Goal: Information Seeking & Learning: Learn about a topic

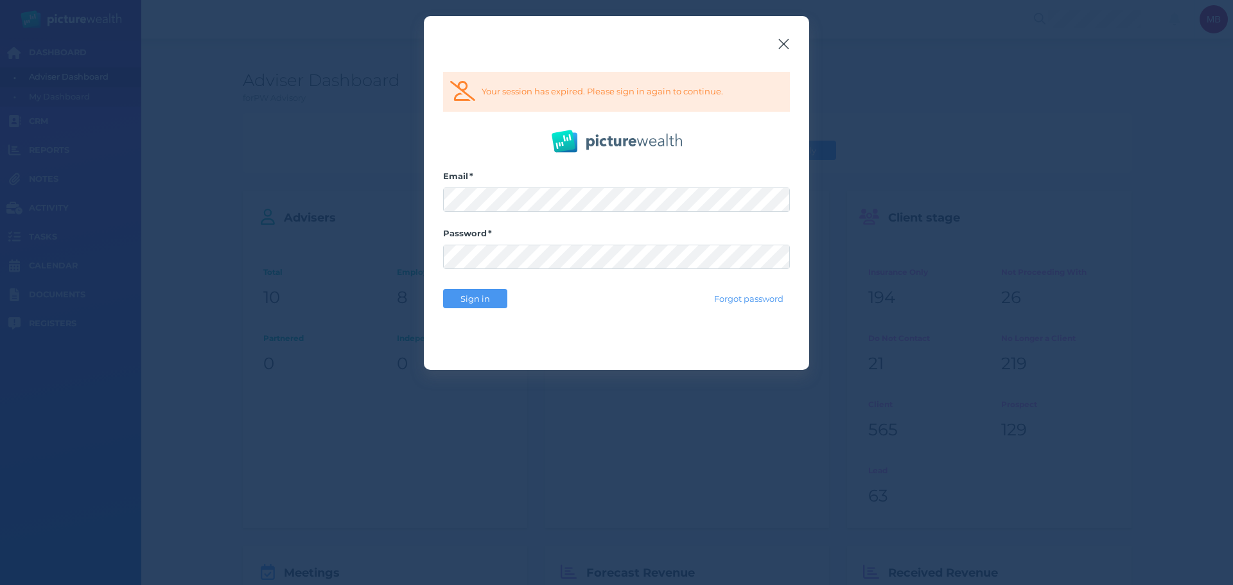
click at [786, 42] on icon "button" at bounding box center [784, 44] width 10 height 10
click at [474, 302] on span "Sign in" at bounding box center [475, 298] width 40 height 10
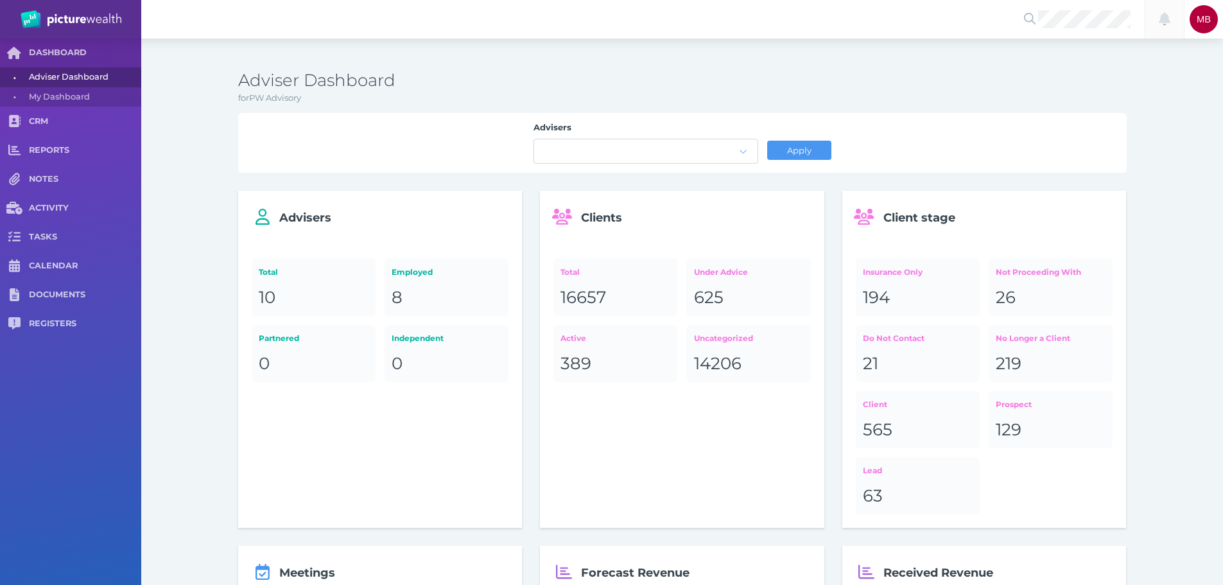
drag, startPoint x: 1181, startPoint y: 37, endPoint x: 1147, endPoint y: 34, distance: 34.1
click at [1174, 37] on div at bounding box center [1164, 19] width 39 height 39
click at [1072, 56] on span "[PERSON_NAME]" at bounding box center [1081, 62] width 78 height 12
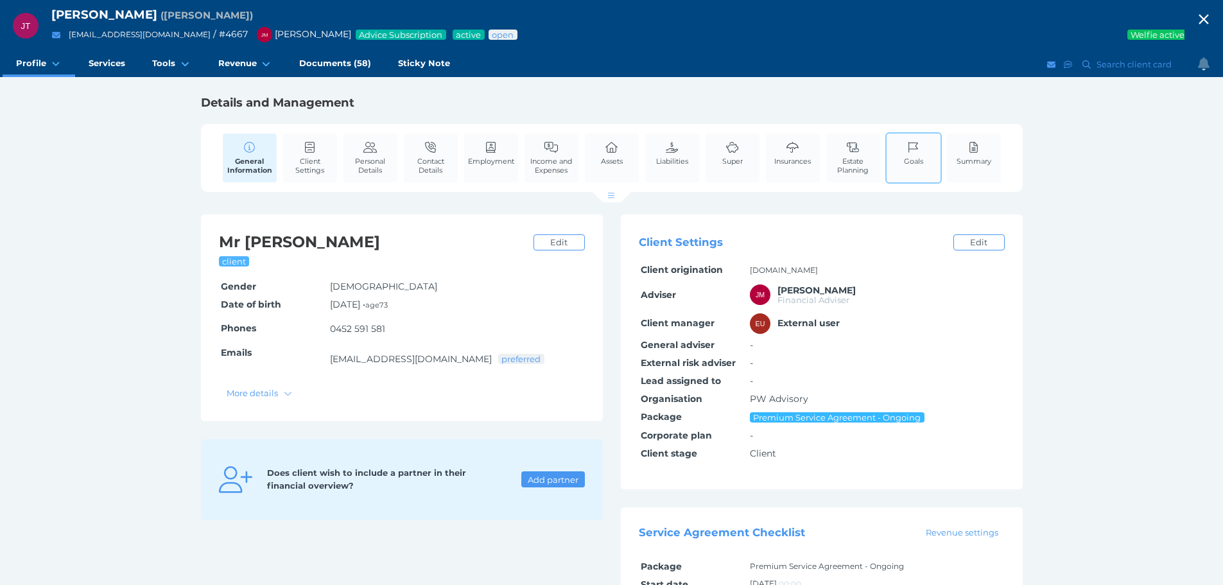
click at [914, 146] on icon at bounding box center [913, 148] width 14 height 12
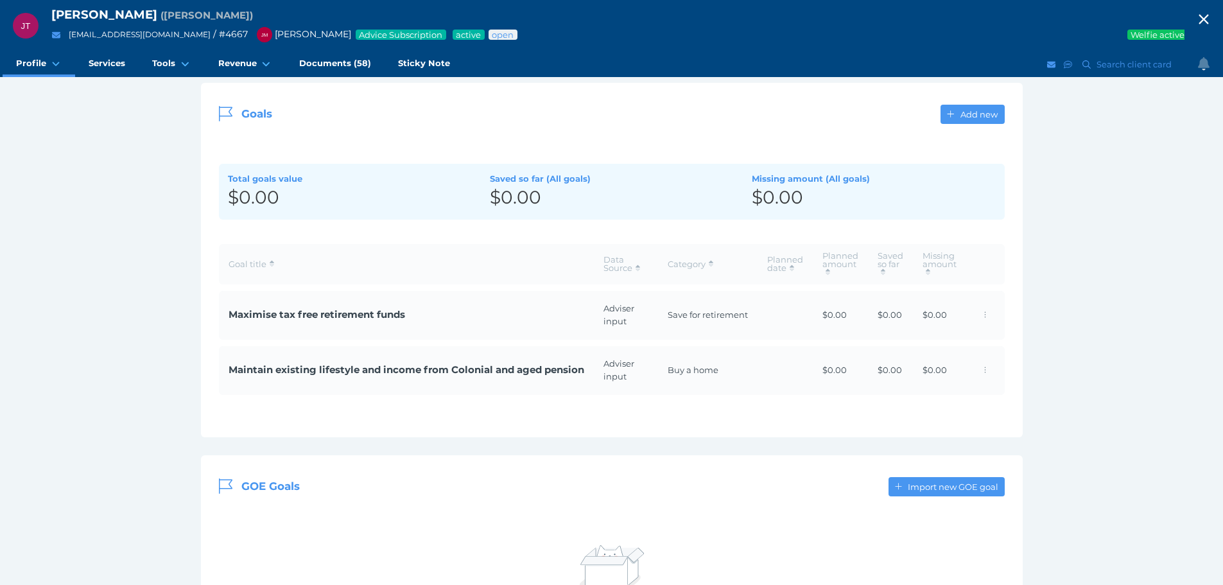
scroll to position [193, 0]
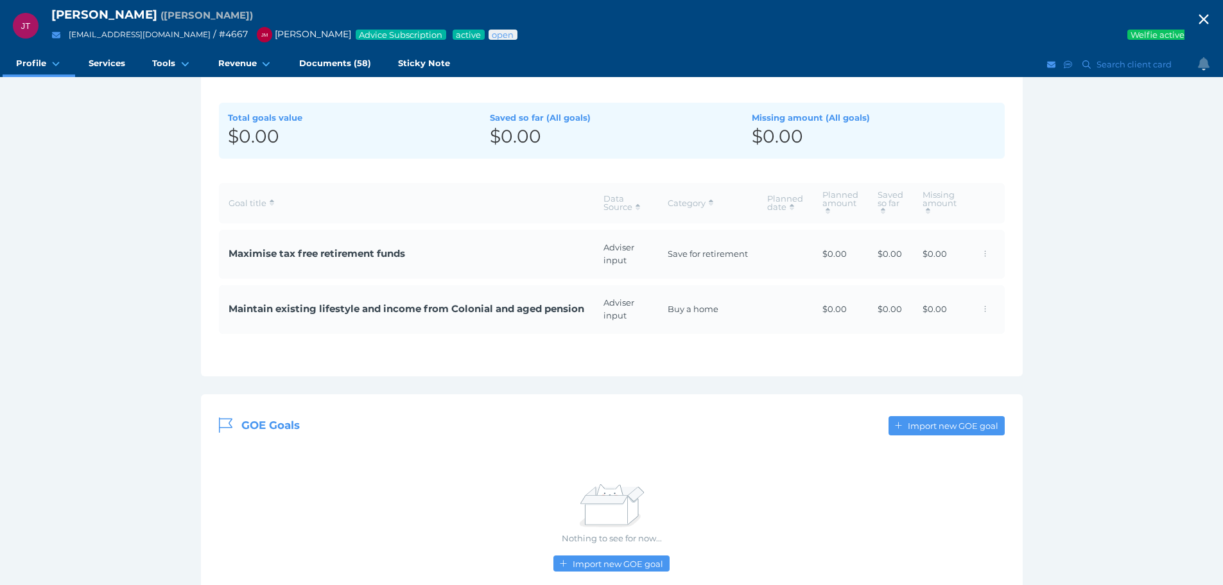
click at [350, 250] on span "Maximise tax free retirement funds" at bounding box center [407, 254] width 356 height 15
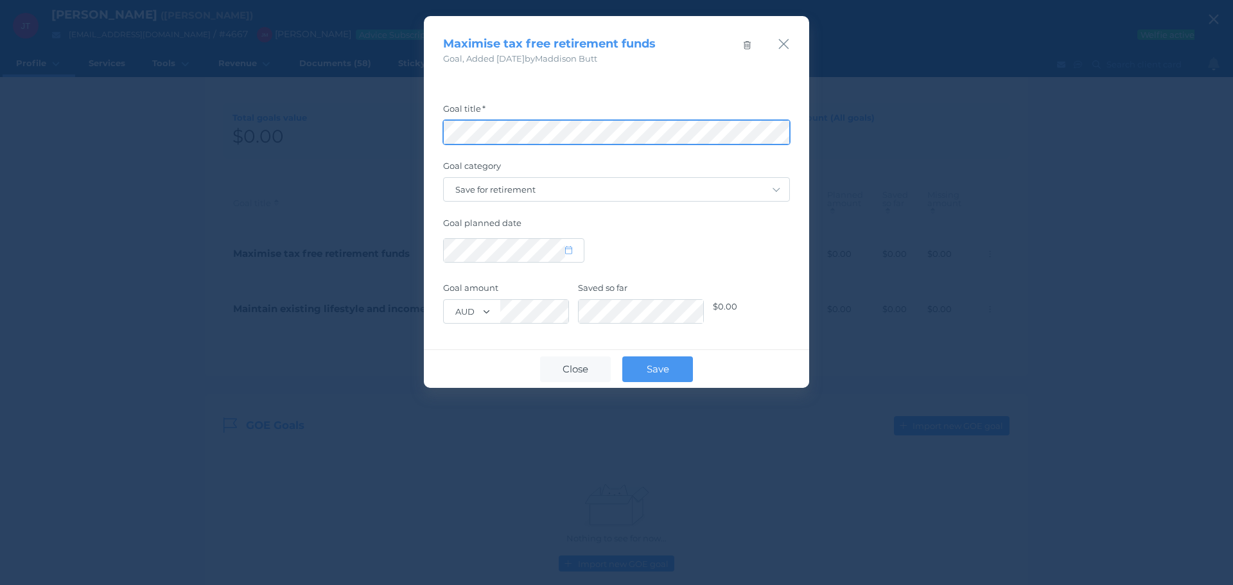
click at [111, 150] on div "Maximise tax free retirement funds Goal , Added [DATE] by [PERSON_NAME] Goal ti…" at bounding box center [616, 292] width 1233 height 585
click at [791, 47] on div "Maximise tax free retirement funds Goal , Added [DATE] by [PERSON_NAME]" at bounding box center [616, 40] width 385 height 49
click at [785, 45] on icon "button" at bounding box center [784, 44] width 10 height 10
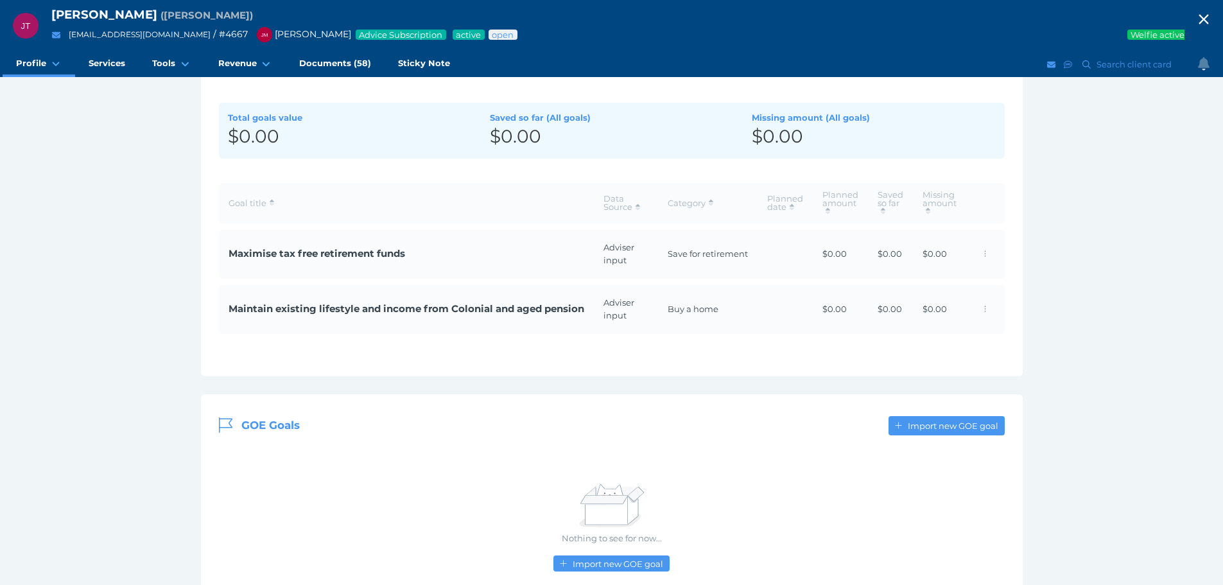
click at [379, 303] on span "Maintain existing lifestyle and income from Colonial and aged pension" at bounding box center [407, 309] width 356 height 15
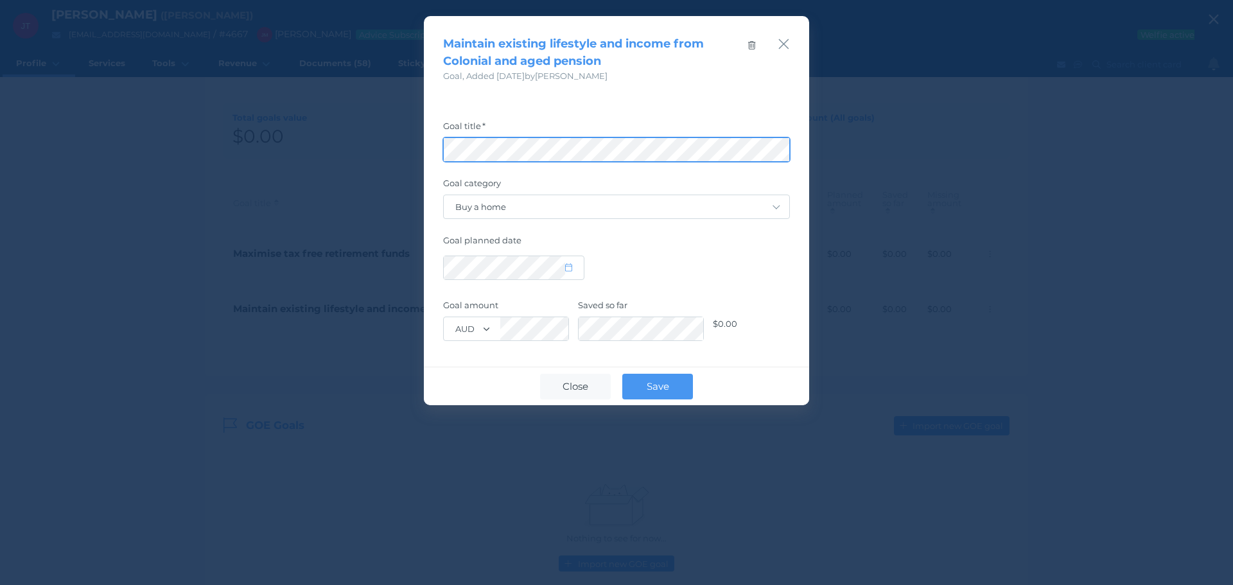
click at [16, 173] on div "Maintain existing lifestyle and income from Colonial and aged pension Goal , Ad…" at bounding box center [616, 292] width 1233 height 585
click at [790, 46] on div "Maintain existing lifestyle and income from Colonial and aged pension Goal , Ad…" at bounding box center [616, 49] width 385 height 67
click at [786, 51] on icon "button" at bounding box center [783, 44] width 12 height 16
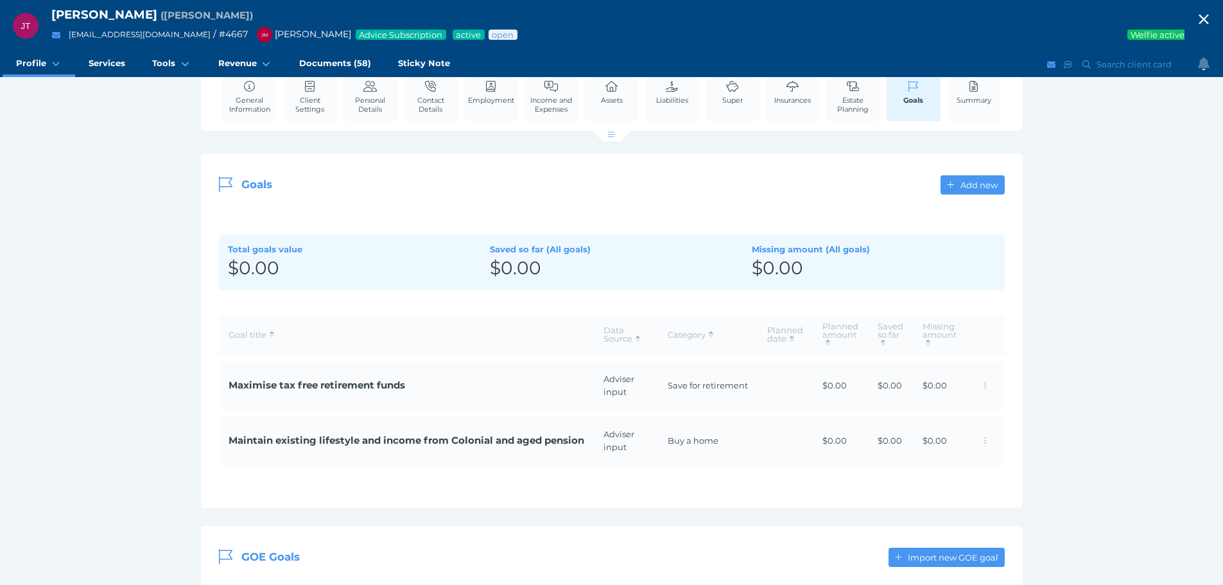
scroll to position [0, 0]
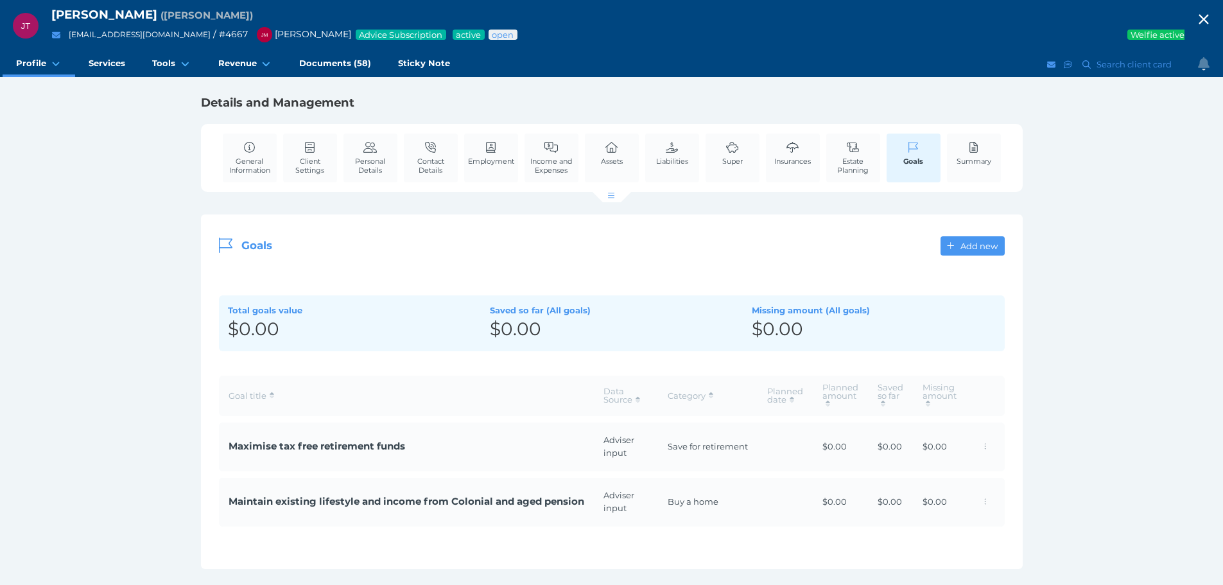
drag, startPoint x: 257, startPoint y: 168, endPoint x: 281, endPoint y: 182, distance: 27.6
click at [257, 168] on span "General Information" at bounding box center [250, 166] width 48 height 18
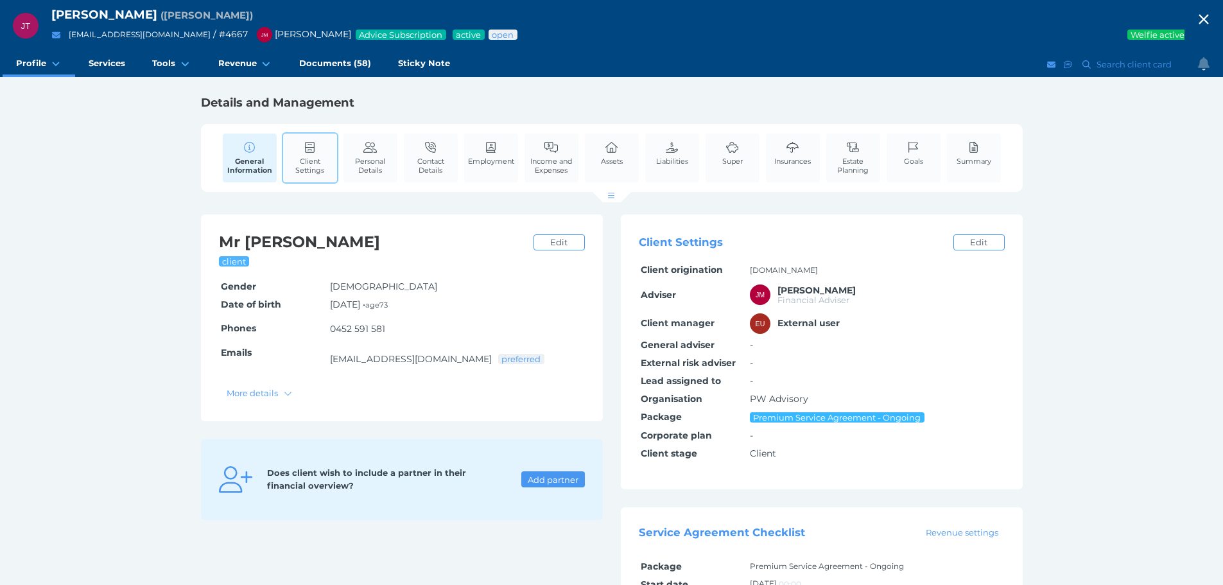
click at [304, 150] on icon at bounding box center [310, 148] width 14 height 12
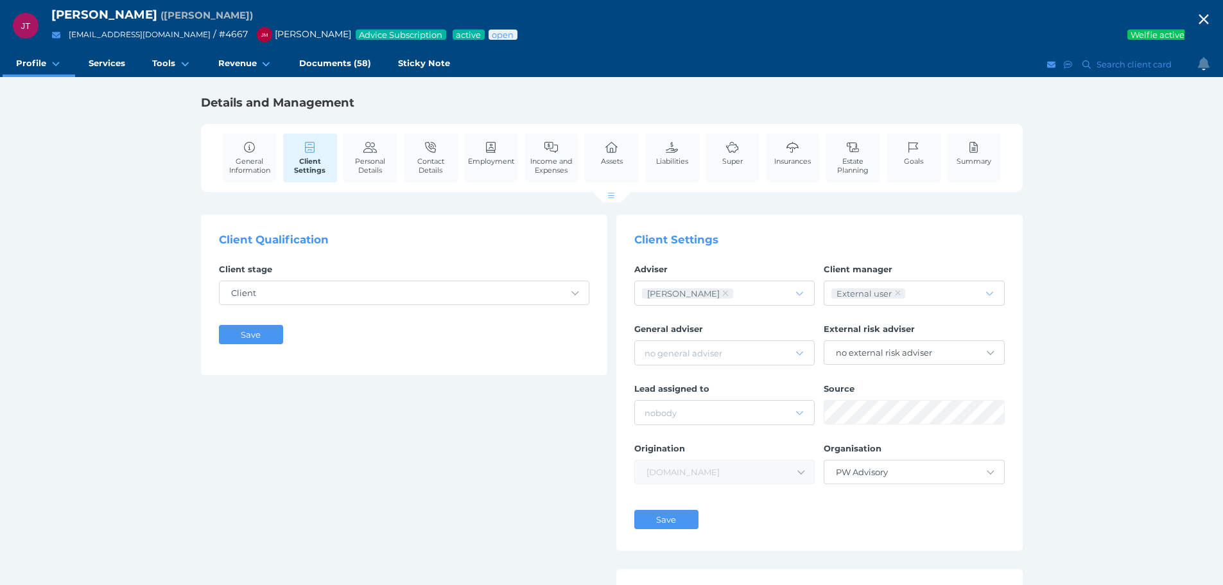
click at [379, 153] on link "Personal Details" at bounding box center [370, 158] width 54 height 48
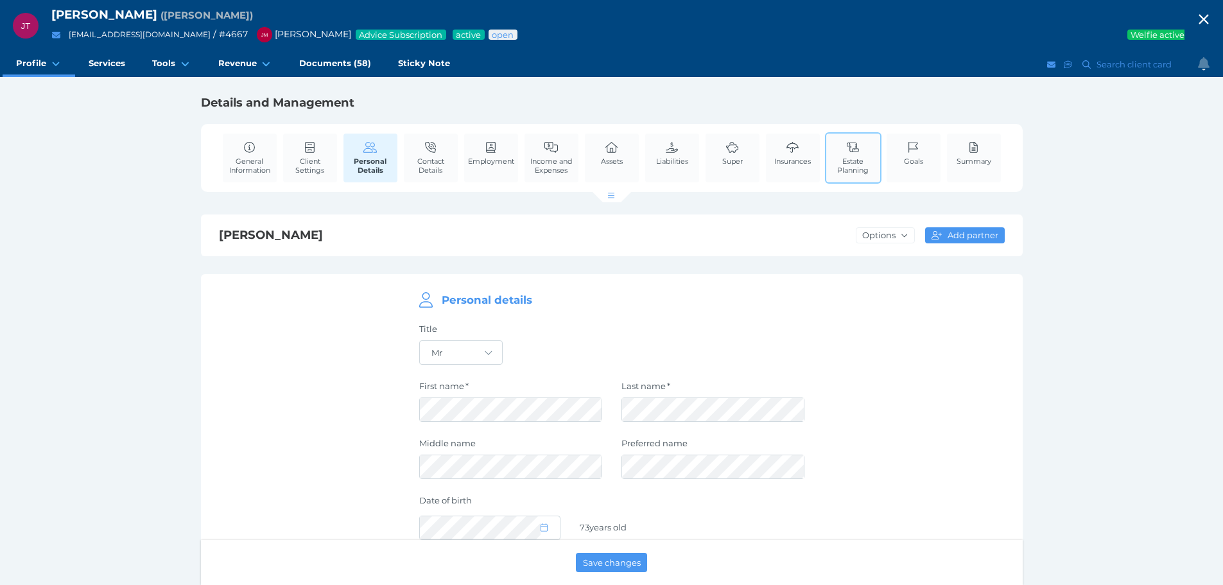
click at [878, 151] on link "Estate Planning" at bounding box center [853, 158] width 54 height 48
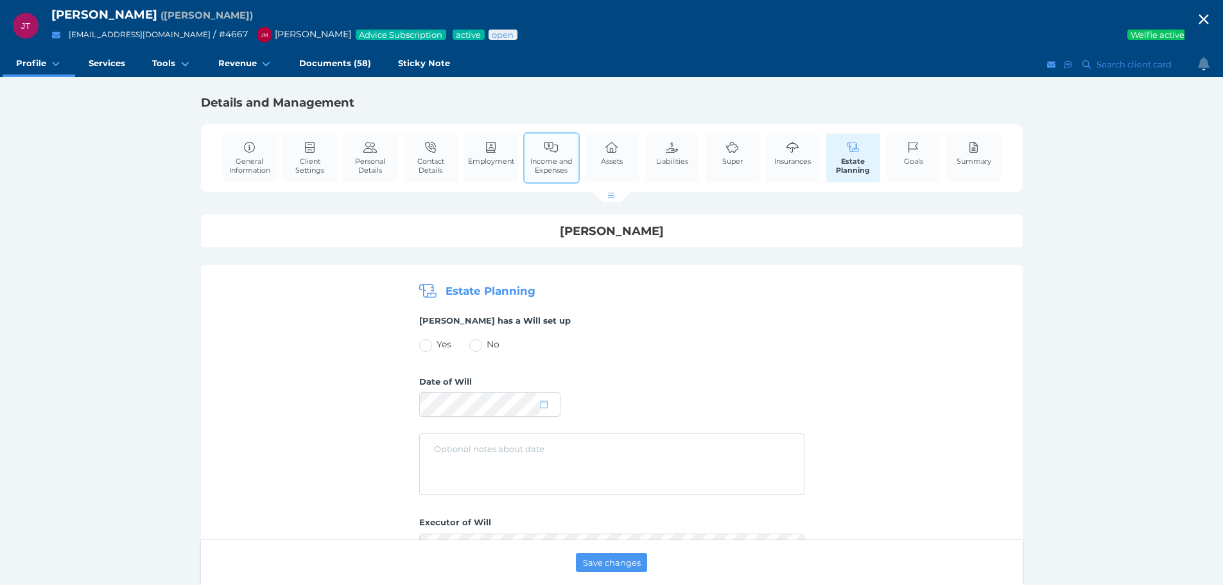
click at [565, 152] on link "Income and Expenses" at bounding box center [552, 158] width 54 height 48
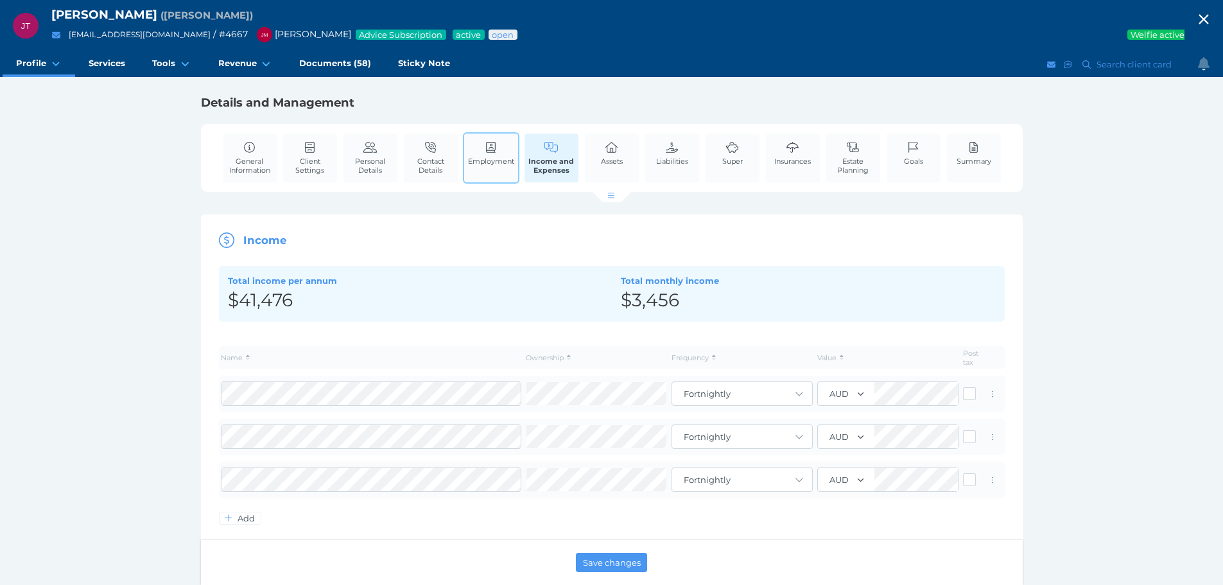
click at [490, 144] on icon at bounding box center [491, 148] width 10 height 12
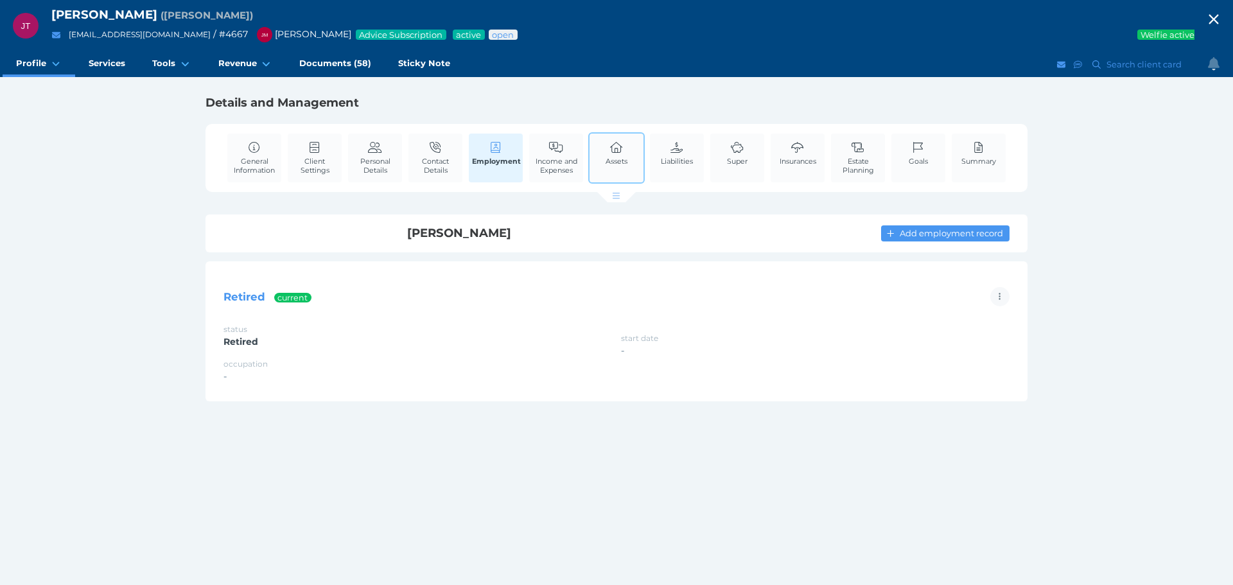
click at [632, 160] on div "Assets" at bounding box center [616, 157] width 56 height 51
click at [603, 153] on link "Assets" at bounding box center [616, 153] width 28 height 39
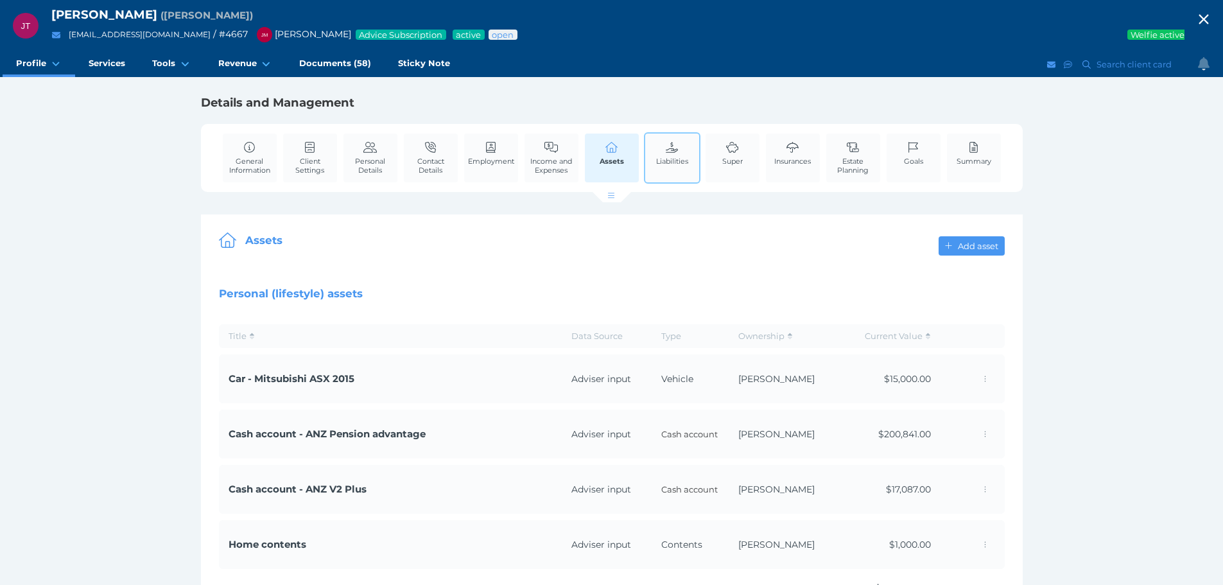
click at [676, 159] on span "Liabilities" at bounding box center [672, 161] width 32 height 9
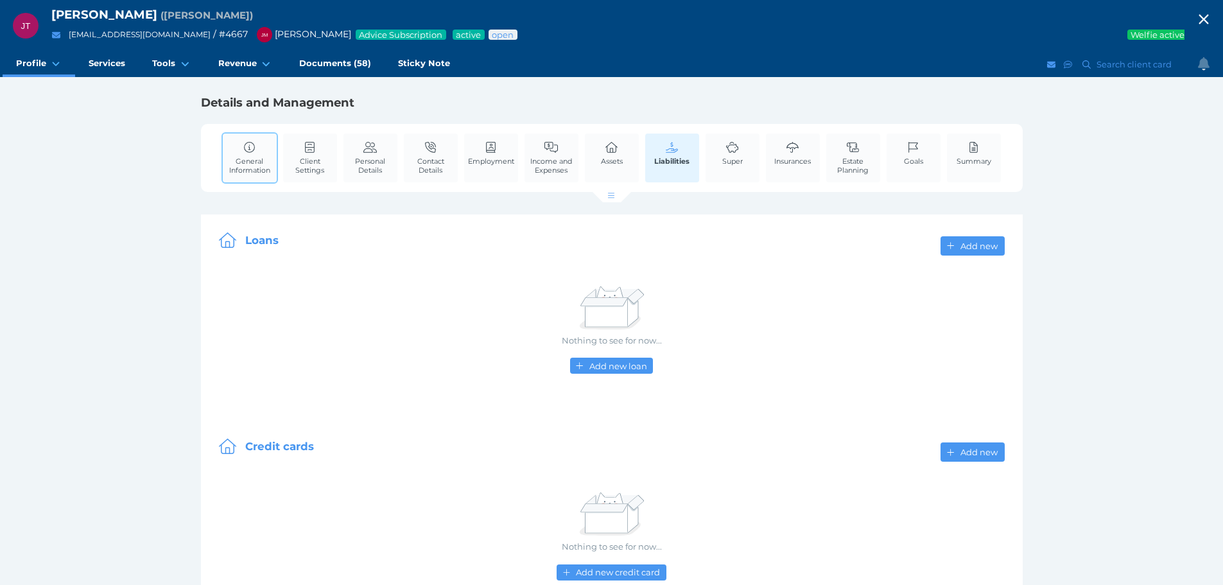
click at [243, 157] on span "General Information" at bounding box center [250, 166] width 48 height 18
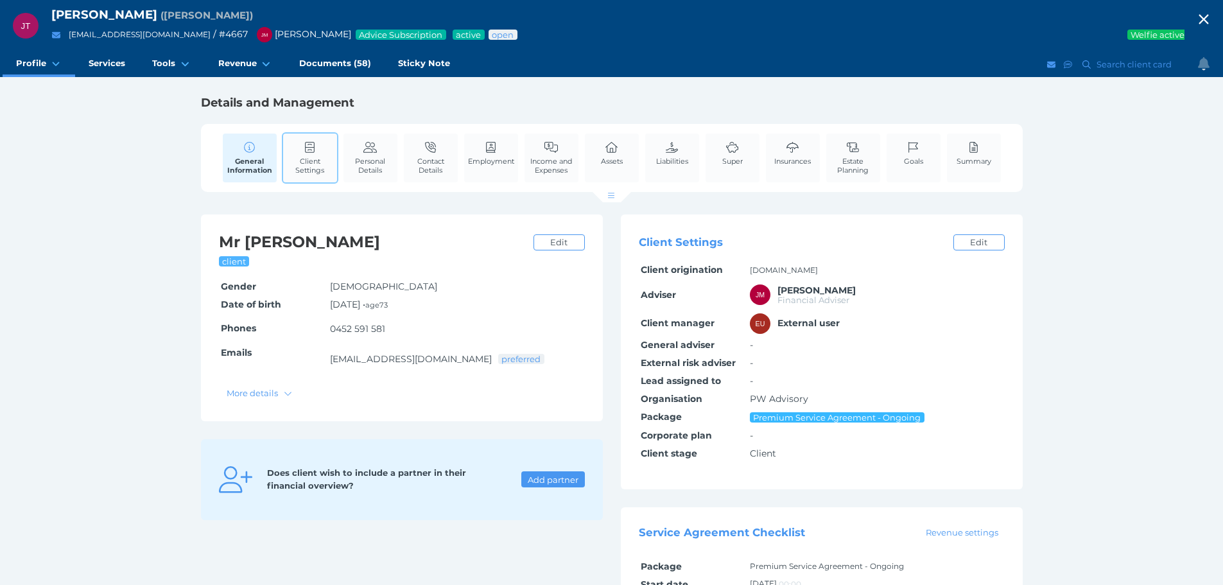
click at [309, 162] on span "Client Settings" at bounding box center [310, 166] width 48 height 18
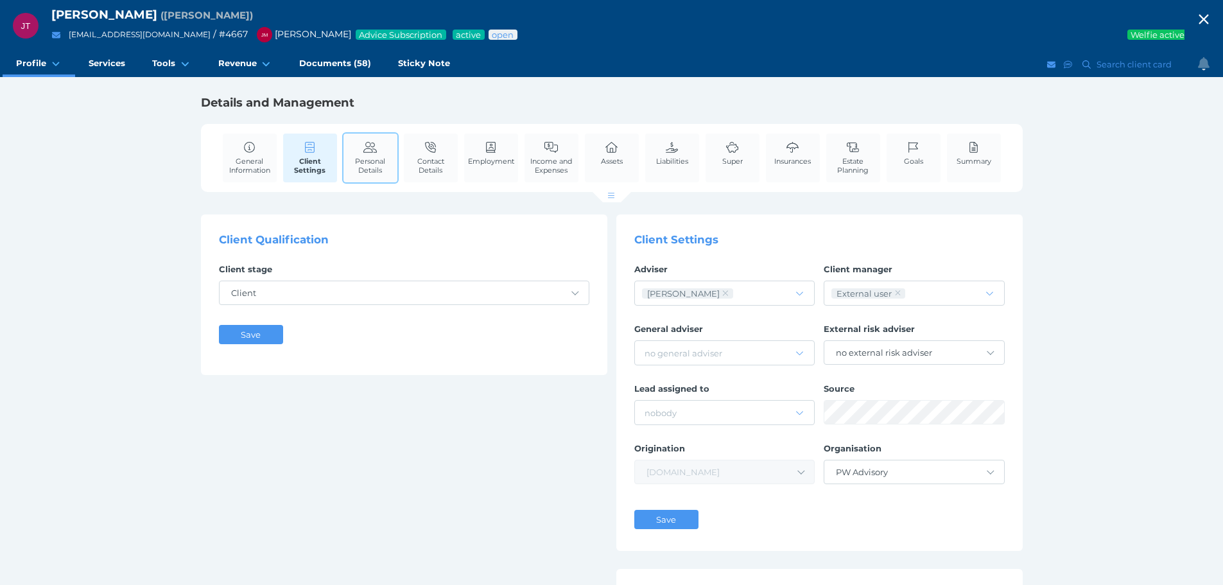
drag, startPoint x: 373, startPoint y: 161, endPoint x: 431, endPoint y: 195, distance: 67.1
click at [373, 162] on span "Personal Details" at bounding box center [371, 166] width 48 height 18
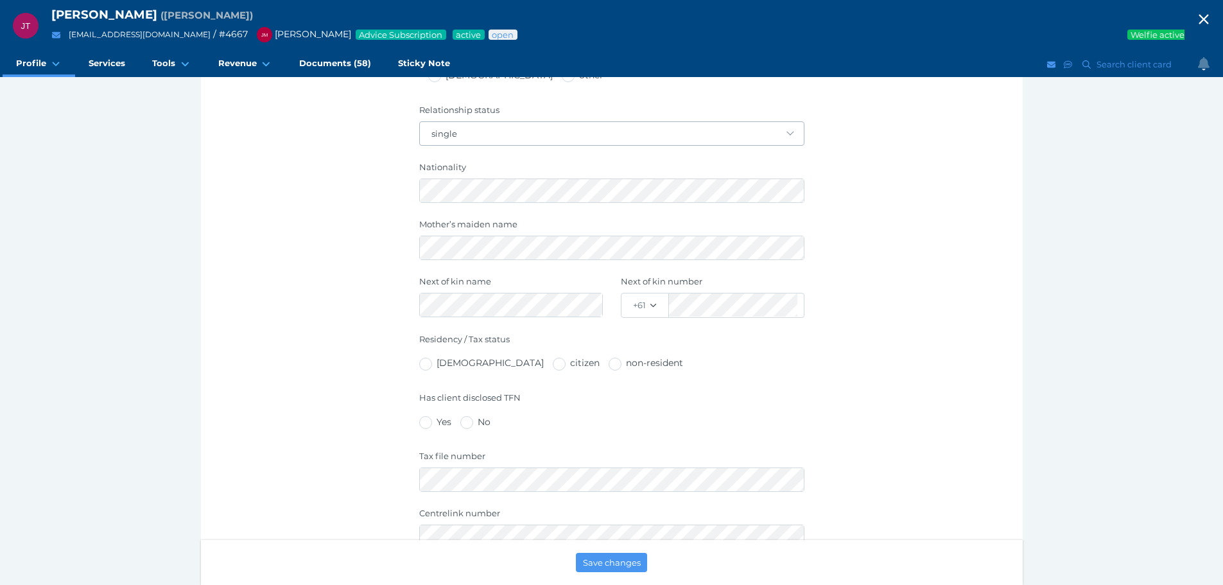
scroll to position [578, 0]
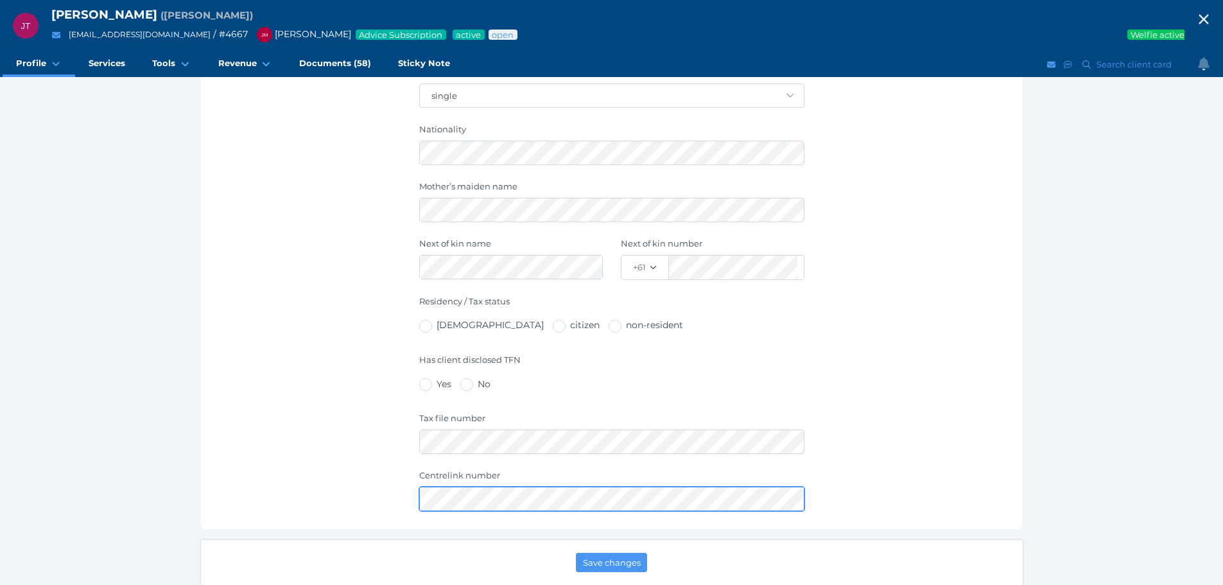
click at [187, 493] on div "[PERSON_NAME] ( [PERSON_NAME] ) [EMAIL_ADDRESS][DOMAIN_NAME] / # 4667 [PERSON_N…" at bounding box center [611, 556] width 1223 height 2268
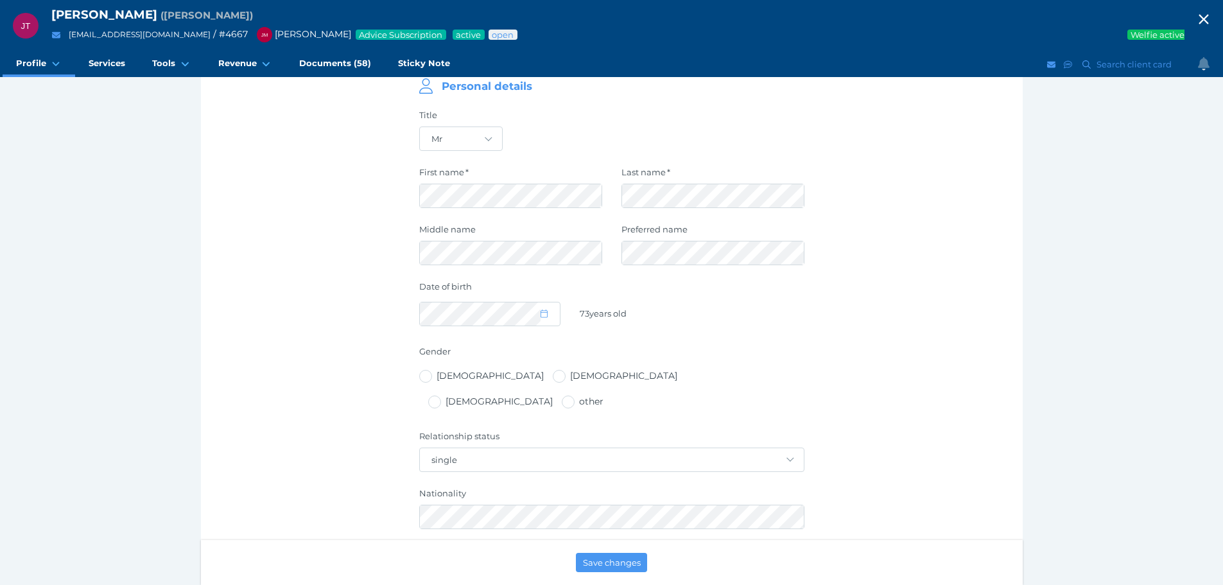
scroll to position [0, 0]
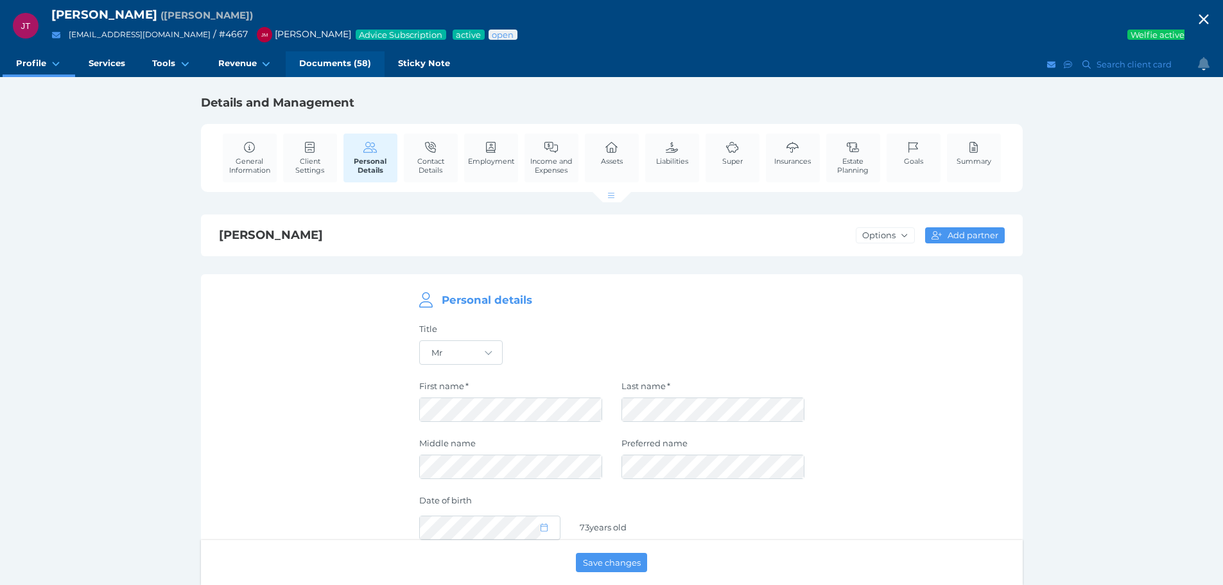
click at [343, 66] on span "Documents (58)" at bounding box center [335, 63] width 72 height 11
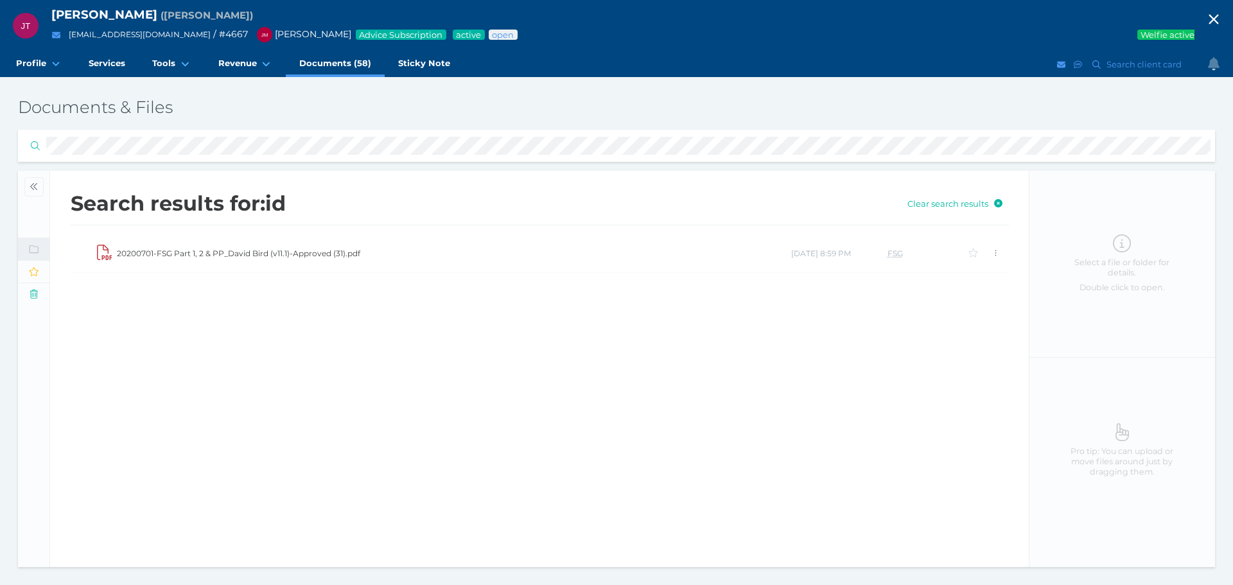
click at [186, 253] on td "20200701-FSG Part 1, 2 & PP_David Bird (v11.1)-Approved (31).pdf" at bounding box center [453, 253] width 674 height 39
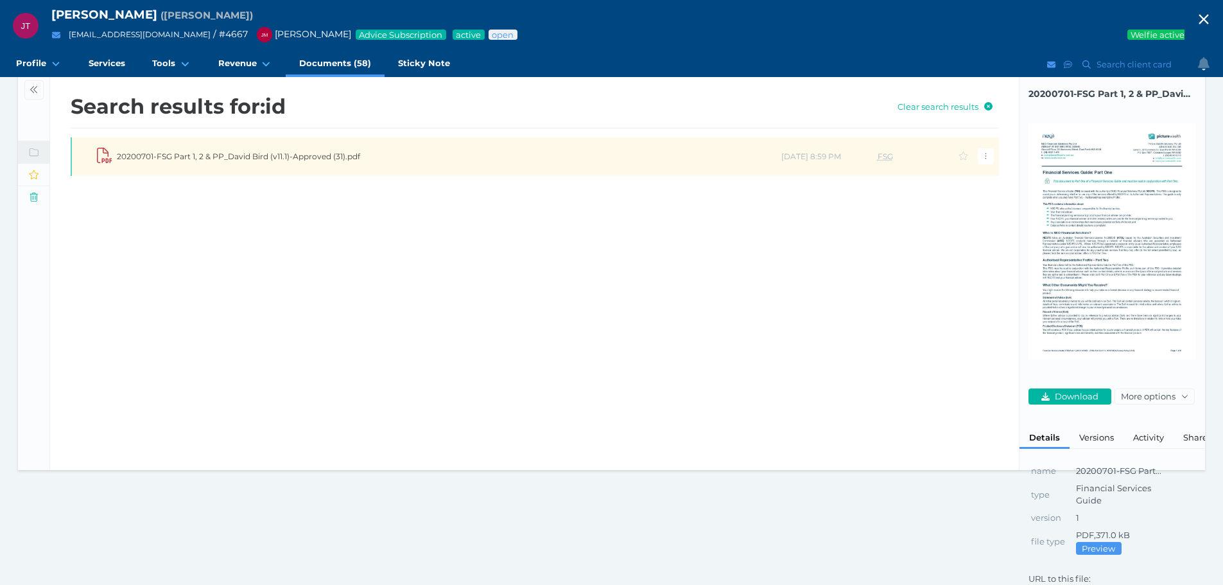
scroll to position [128, 0]
